Goal: Task Accomplishment & Management: Use online tool/utility

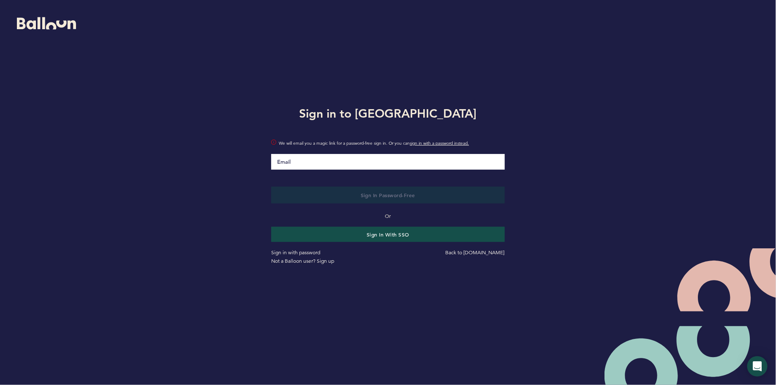
click at [300, 159] on input "Email" at bounding box center [387, 162] width 233 height 16
type input "[PERSON_NAME][EMAIL_ADDRESS][PERSON_NAME][DOMAIN_NAME]"
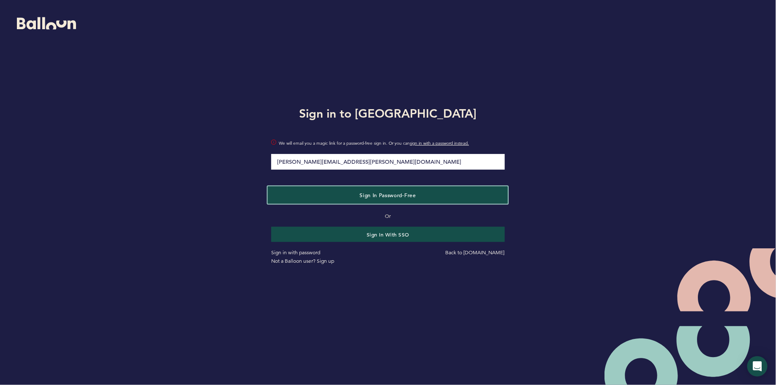
click at [333, 200] on button "Sign in Password-Free" at bounding box center [388, 194] width 240 height 17
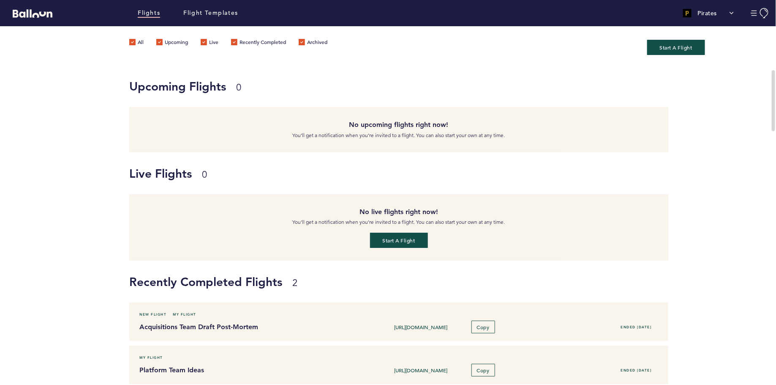
scroll to position [5, 0]
click at [388, 240] on button "Start a flight" at bounding box center [399, 239] width 60 height 16
